Goal: Entertainment & Leisure: Consume media (video, audio)

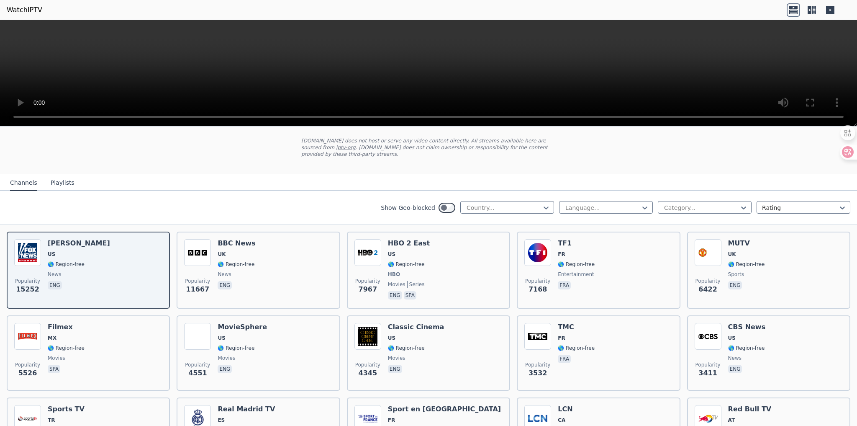
scroll to position [42, 0]
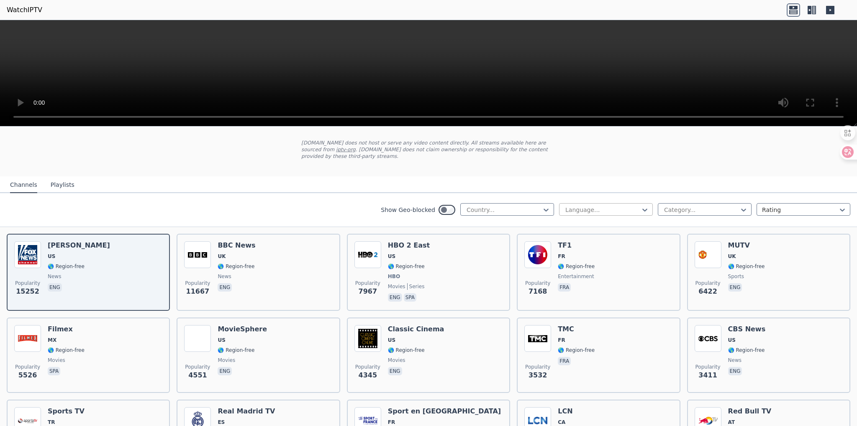
click at [633, 210] on div at bounding box center [602, 209] width 76 height 8
click at [700, 209] on div at bounding box center [701, 209] width 76 height 8
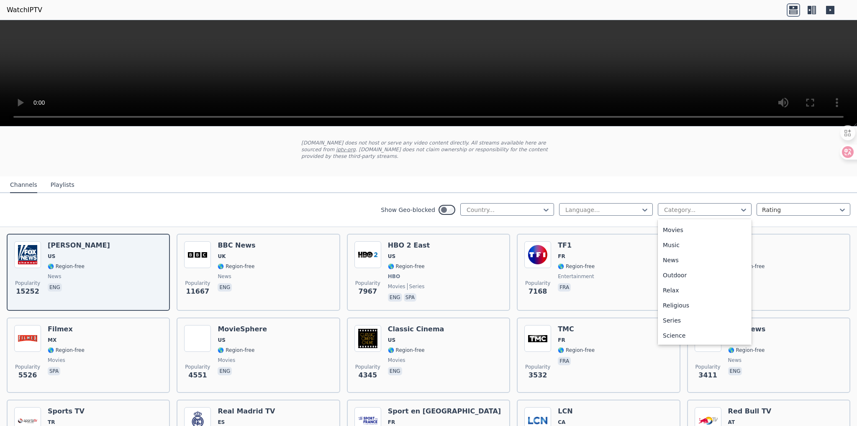
scroll to position [285, 0]
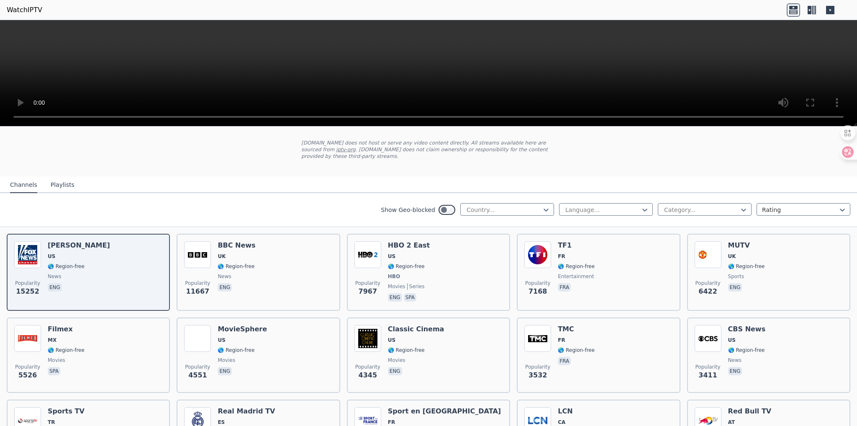
click at [564, 171] on div "WatchIPTV - Free IPTV streams from across the world [DOMAIN_NAME] does not host…" at bounding box center [428, 131] width 281 height 90
click at [519, 212] on div at bounding box center [504, 209] width 76 height 8
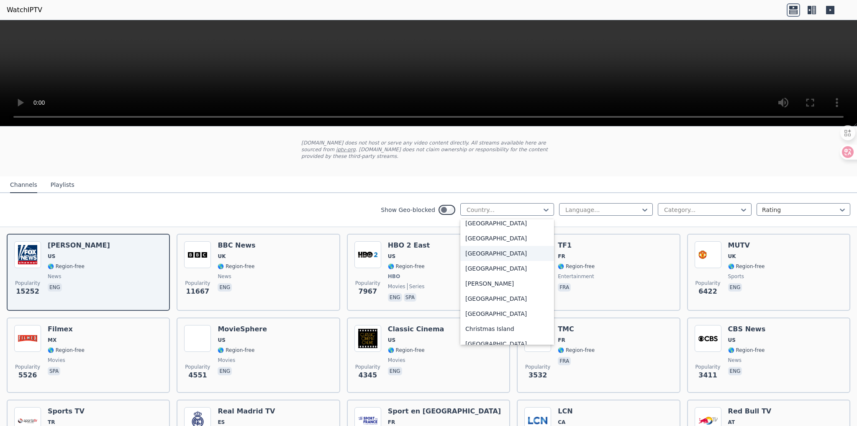
scroll to position [544, 0]
click at [484, 271] on div "[GEOGRAPHIC_DATA]" at bounding box center [507, 271] width 94 height 15
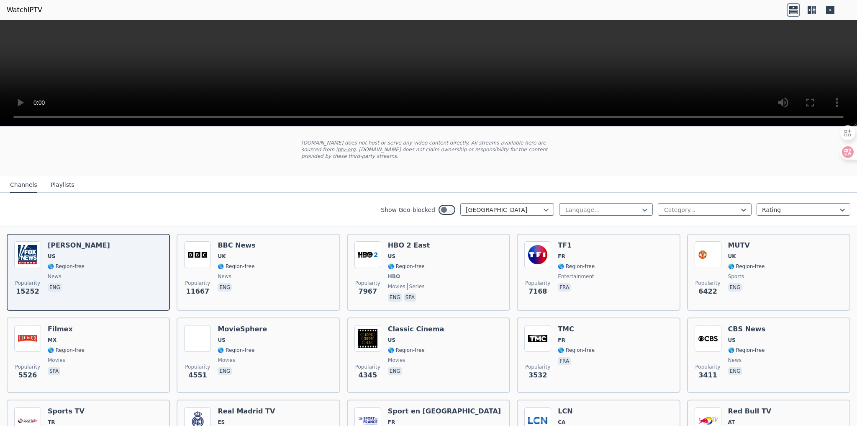
click at [366, 200] on div "Show Geo-blocked China Language... Category... Rating" at bounding box center [428, 210] width 857 height 34
click at [60, 182] on button "Playlists" at bounding box center [63, 185] width 24 height 16
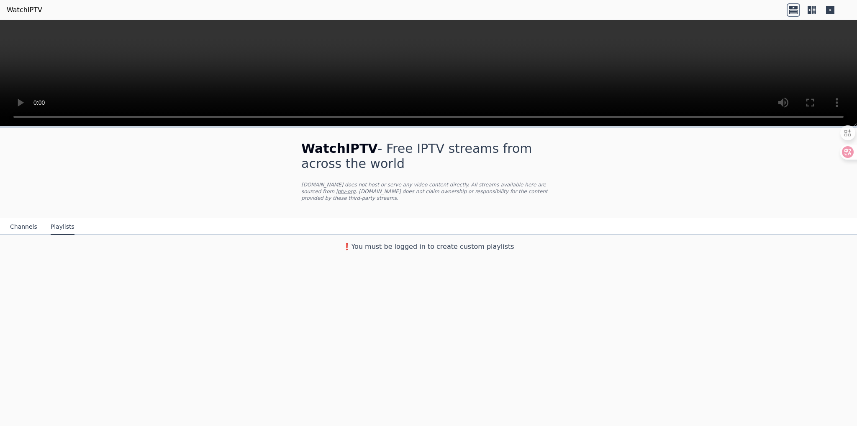
scroll to position [0, 0]
click at [22, 228] on button "Channels" at bounding box center [23, 227] width 27 height 16
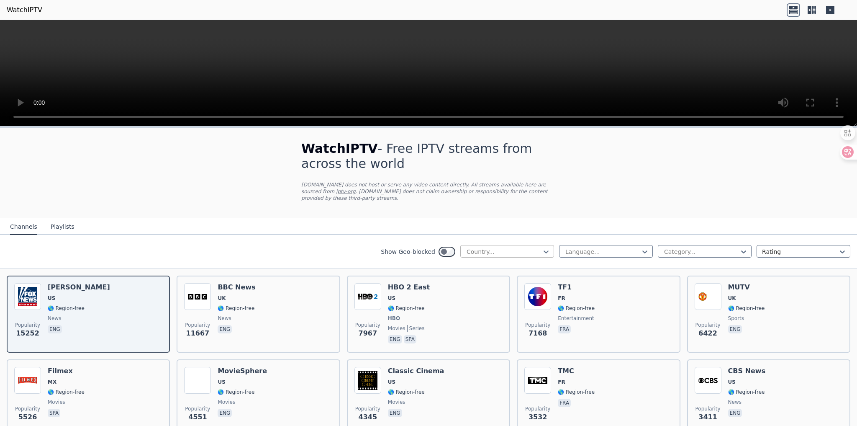
click at [487, 254] on div at bounding box center [504, 251] width 76 height 8
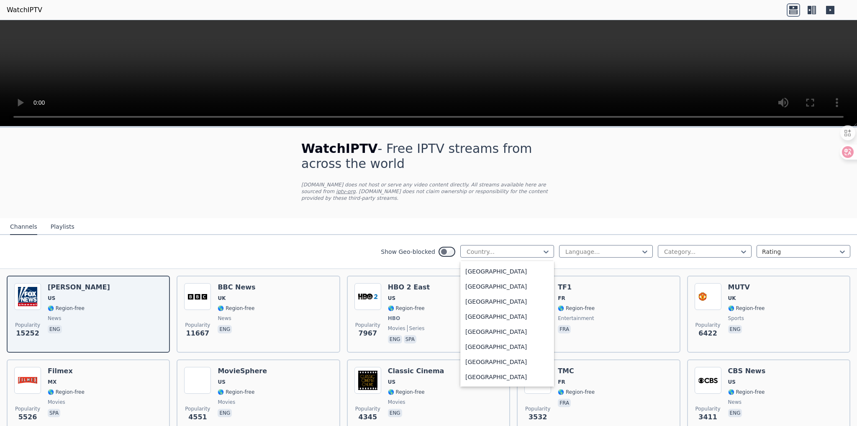
scroll to position [377, 0]
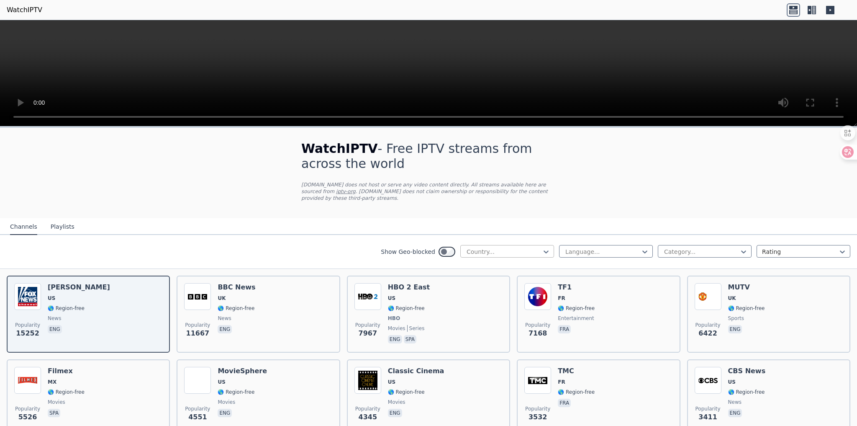
click at [467, 250] on div at bounding box center [504, 251] width 76 height 8
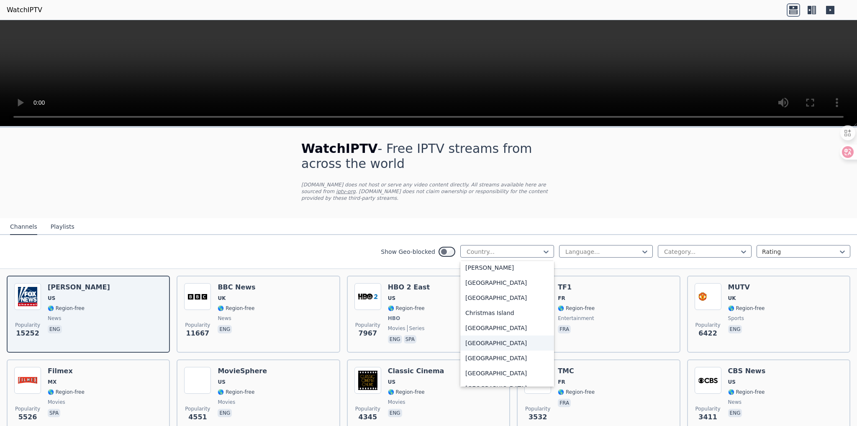
scroll to position [544, 0]
click at [471, 311] on div "[GEOGRAPHIC_DATA]" at bounding box center [507, 313] width 94 height 15
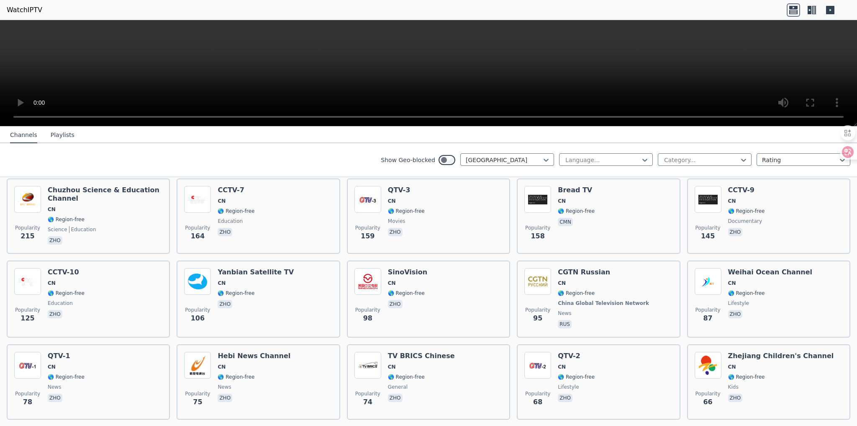
scroll to position [293, 0]
